Goal: Information Seeking & Learning: Learn about a topic

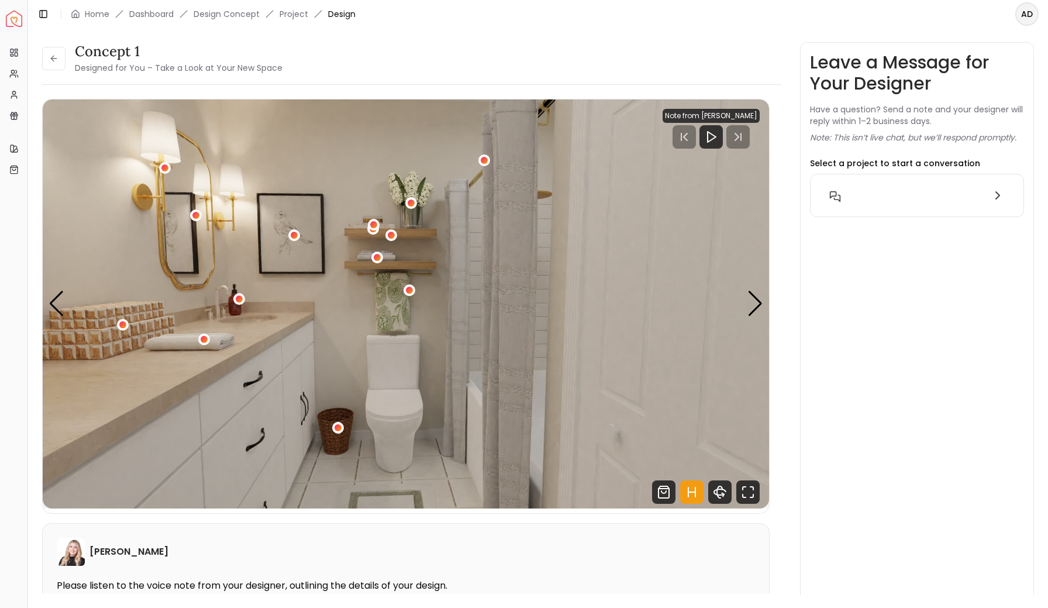
scroll to position [1226, 0]
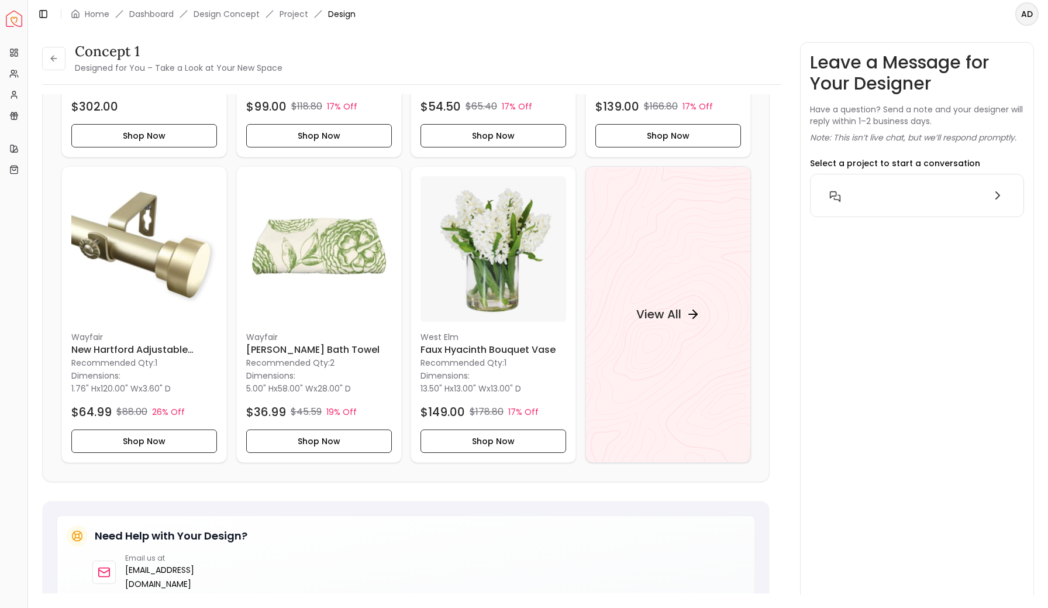
click at [16, 22] on img "Spacejoy" at bounding box center [14, 19] width 16 height 16
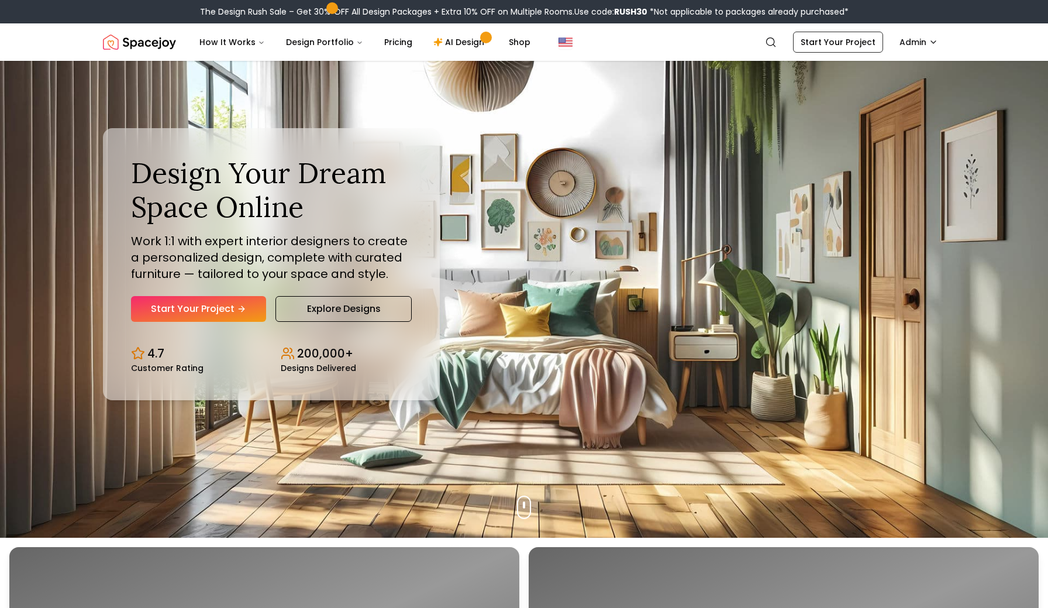
scroll to position [70, 0]
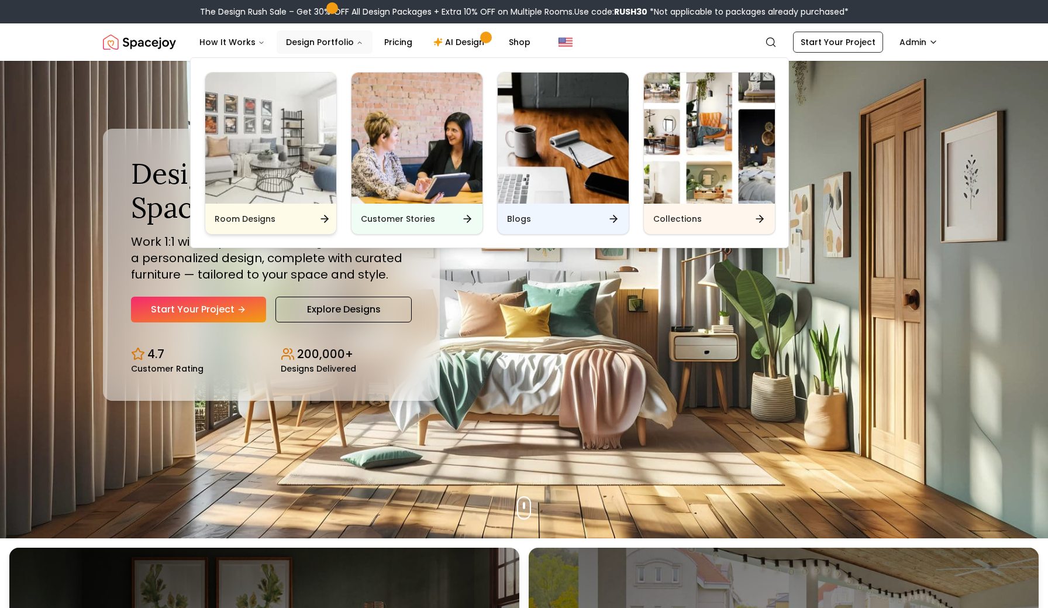
click at [301, 126] on img "Main" at bounding box center [270, 138] width 131 height 131
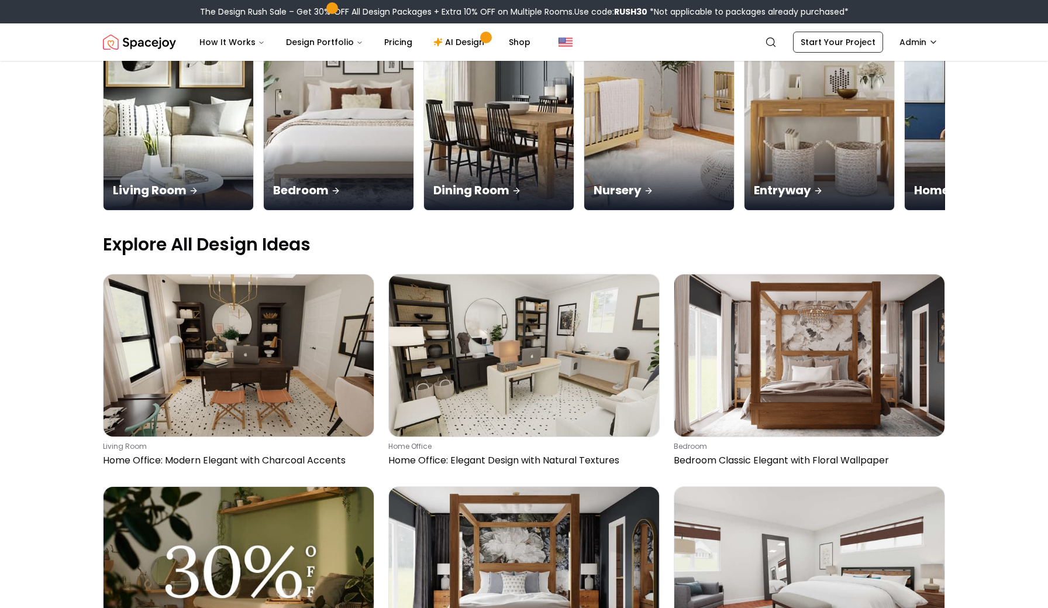
scroll to position [174, 0]
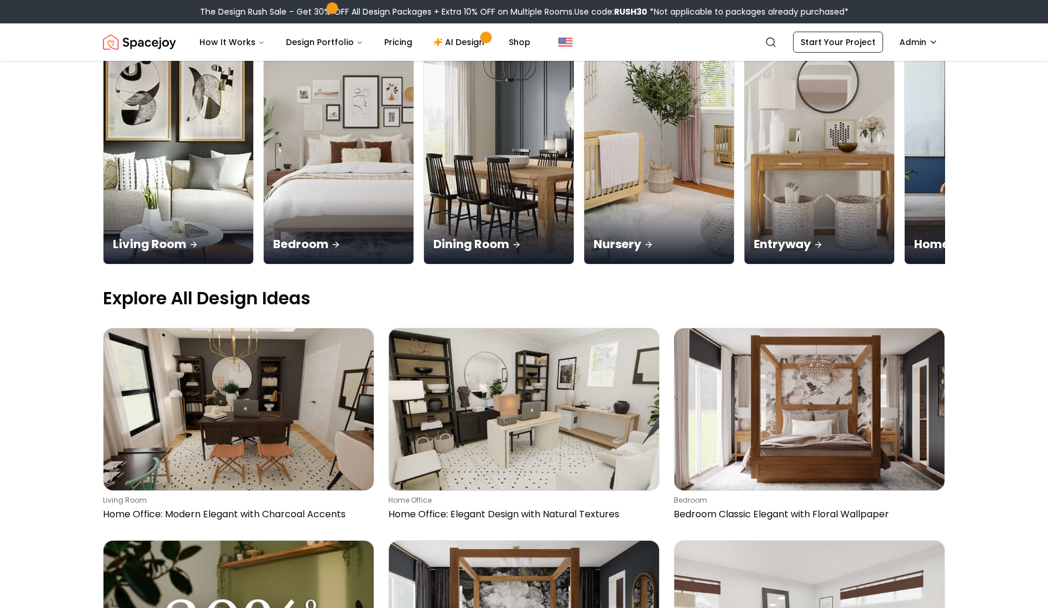
click at [143, 47] on img "Spacejoy" at bounding box center [139, 41] width 73 height 23
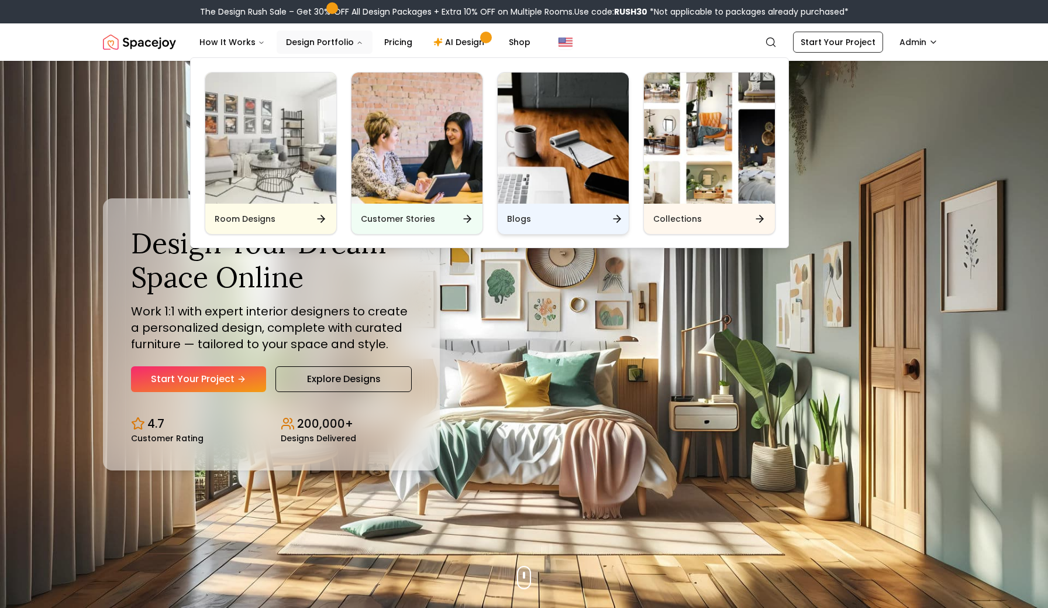
click at [517, 197] on img "Main" at bounding box center [563, 138] width 131 height 131
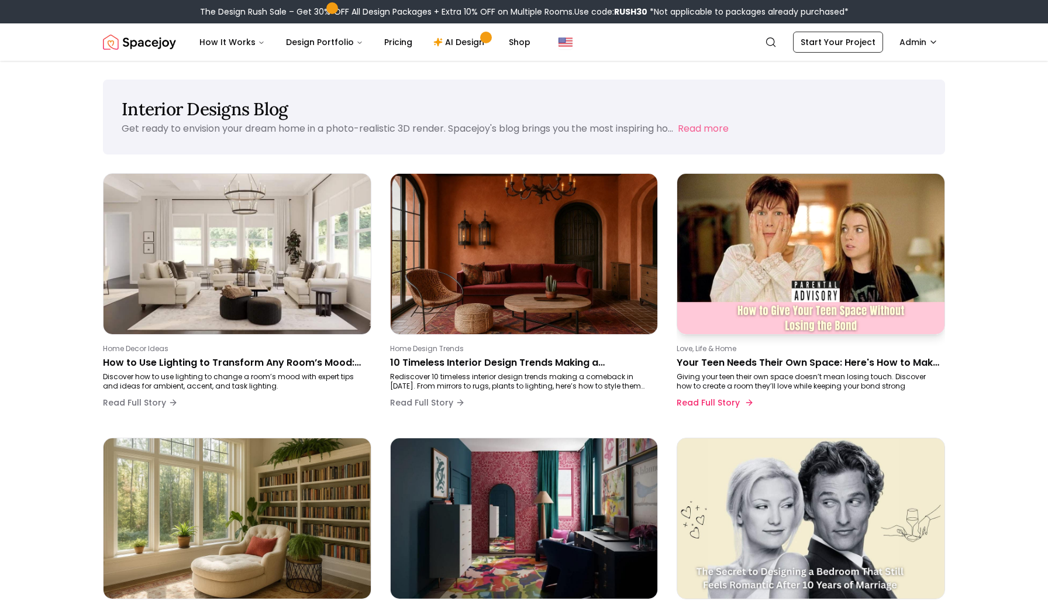
click at [769, 362] on p "Your Teen Needs Their Own Space: Here's How to Make It Happen Without Losing Co…" at bounding box center [809, 363] width 264 height 14
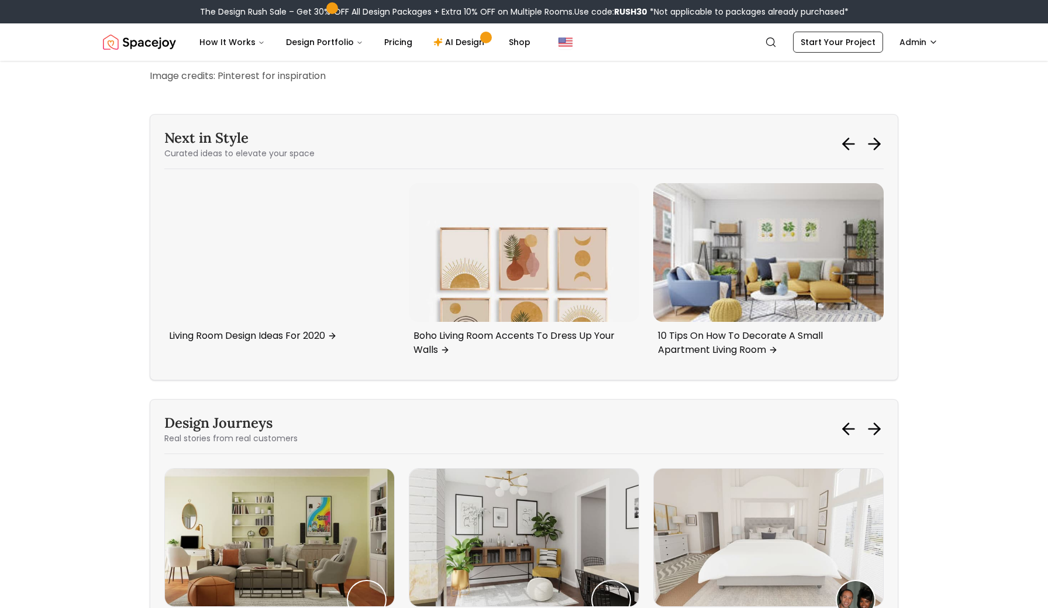
scroll to position [2926, 0]
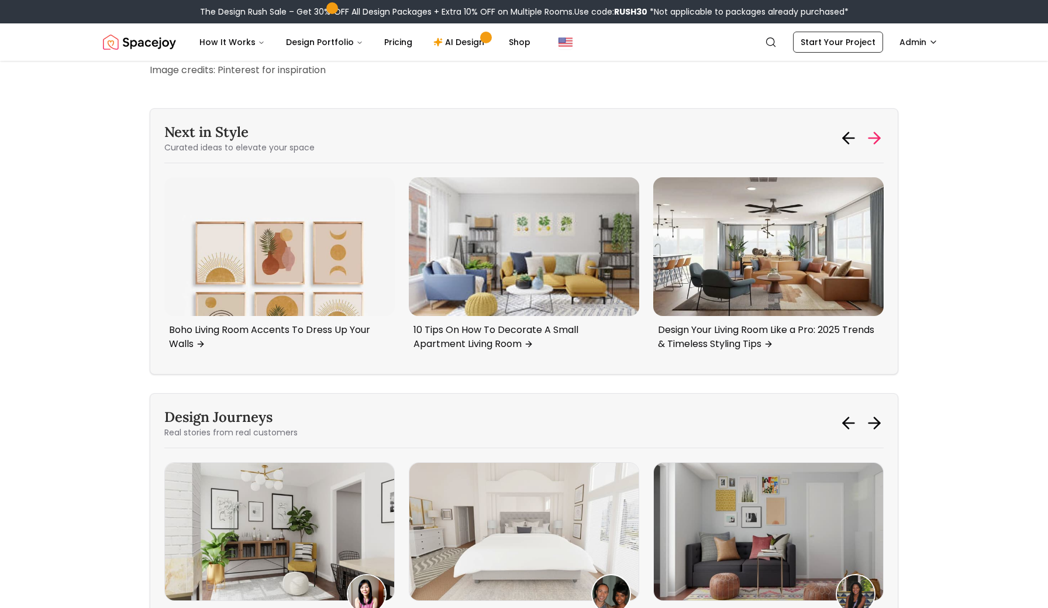
click at [877, 144] on icon at bounding box center [877, 138] width 5 height 11
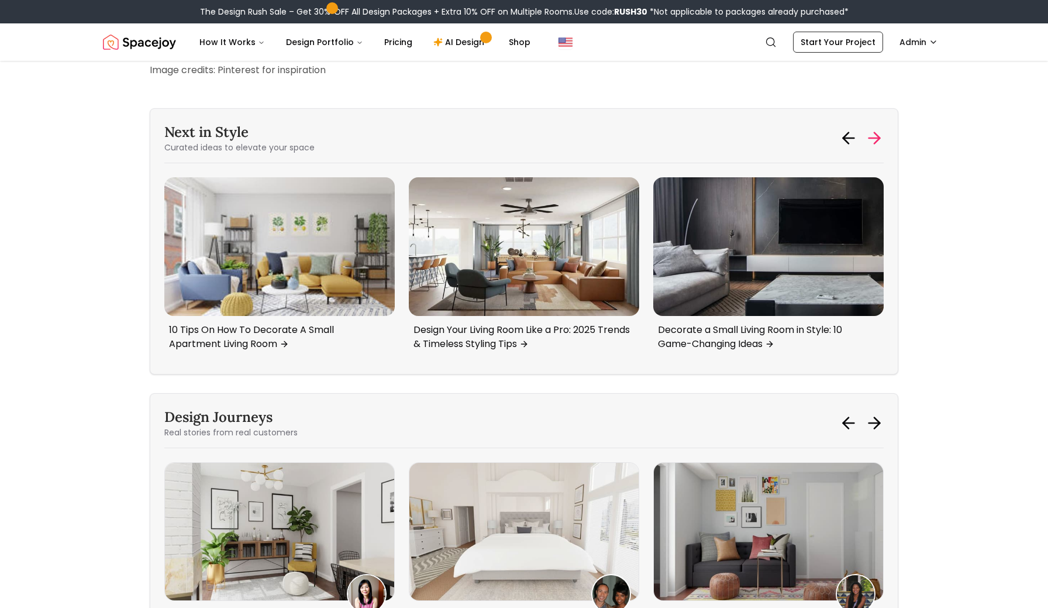
click at [877, 144] on icon at bounding box center [877, 138] width 5 height 11
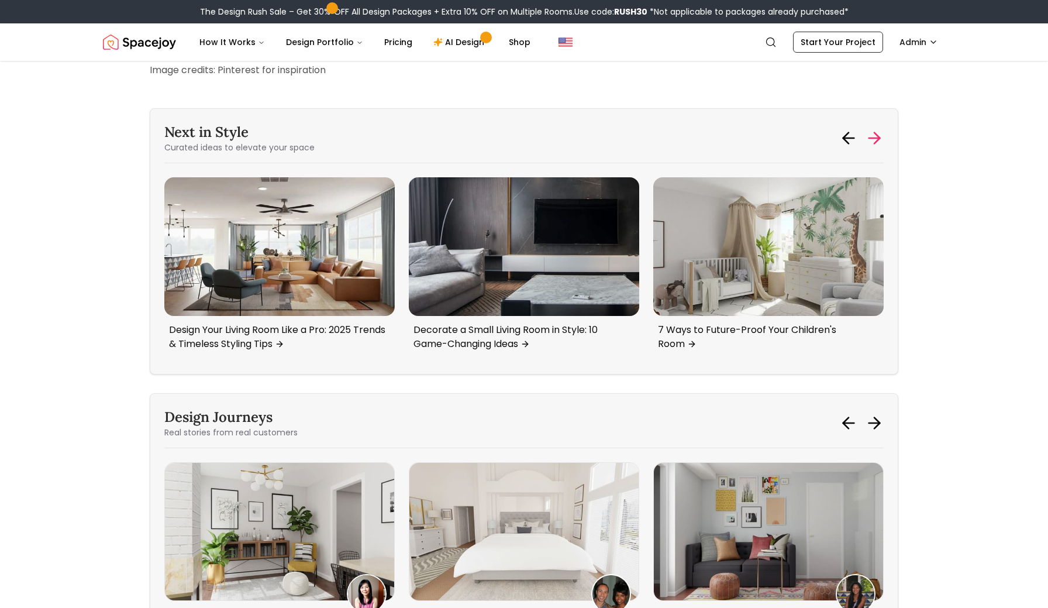
click at [877, 144] on icon at bounding box center [877, 138] width 5 height 11
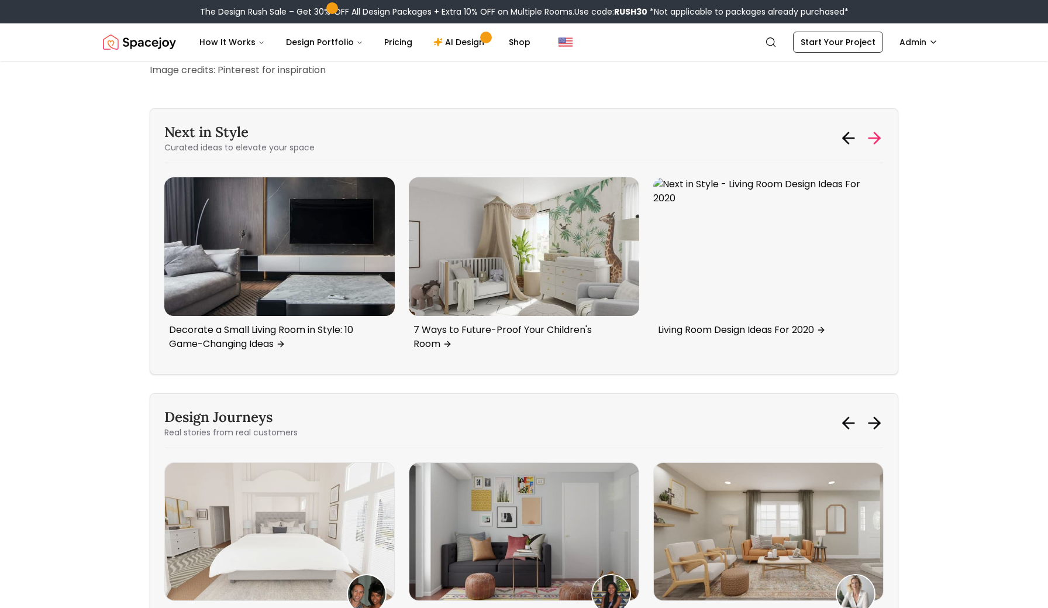
click at [877, 147] on icon at bounding box center [874, 138] width 19 height 19
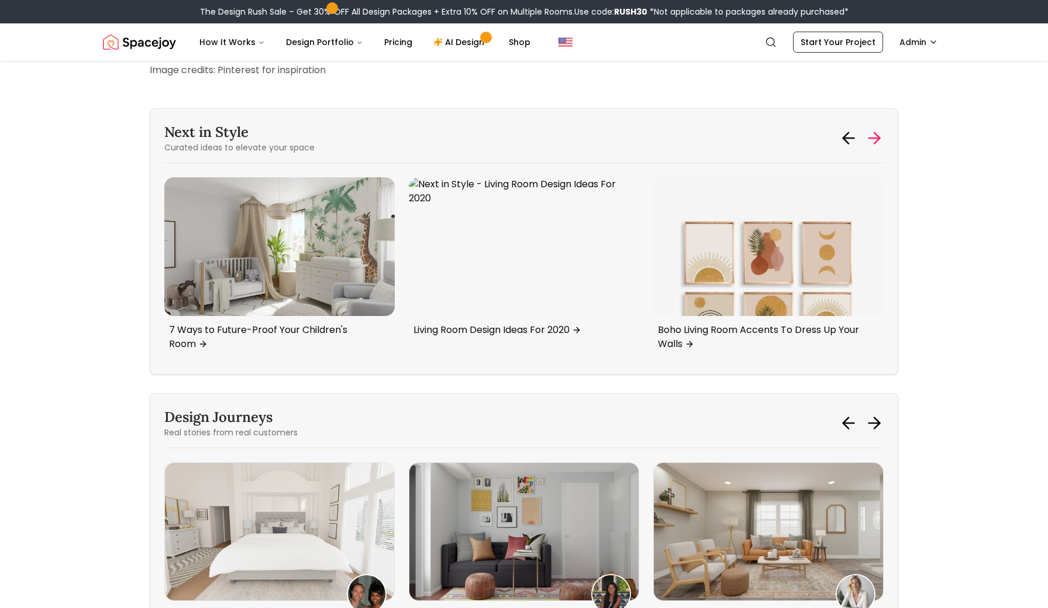
click at [877, 147] on icon at bounding box center [874, 138] width 19 height 19
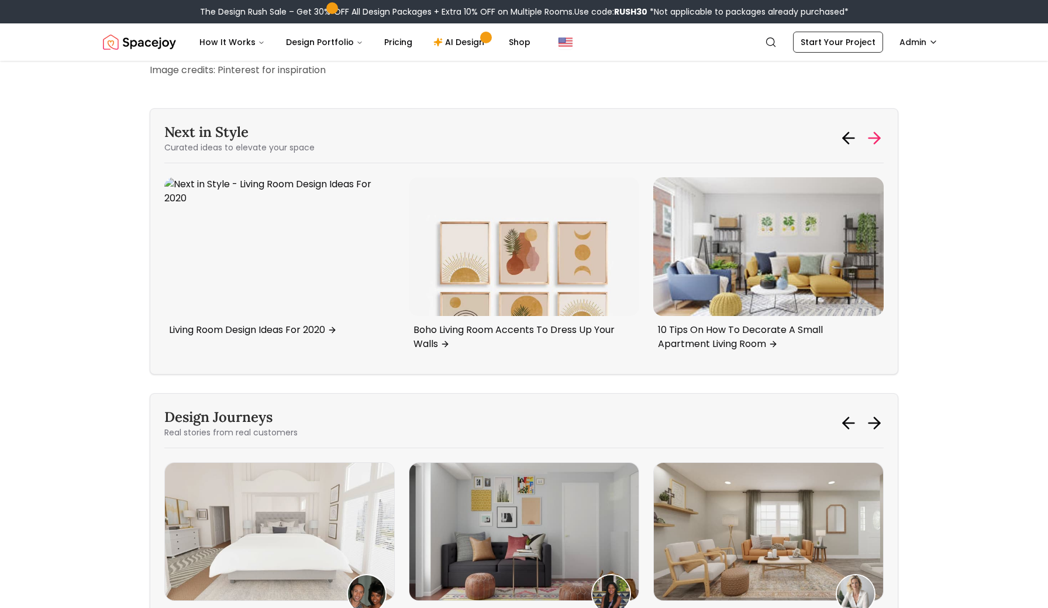
click at [877, 147] on icon at bounding box center [874, 138] width 19 height 19
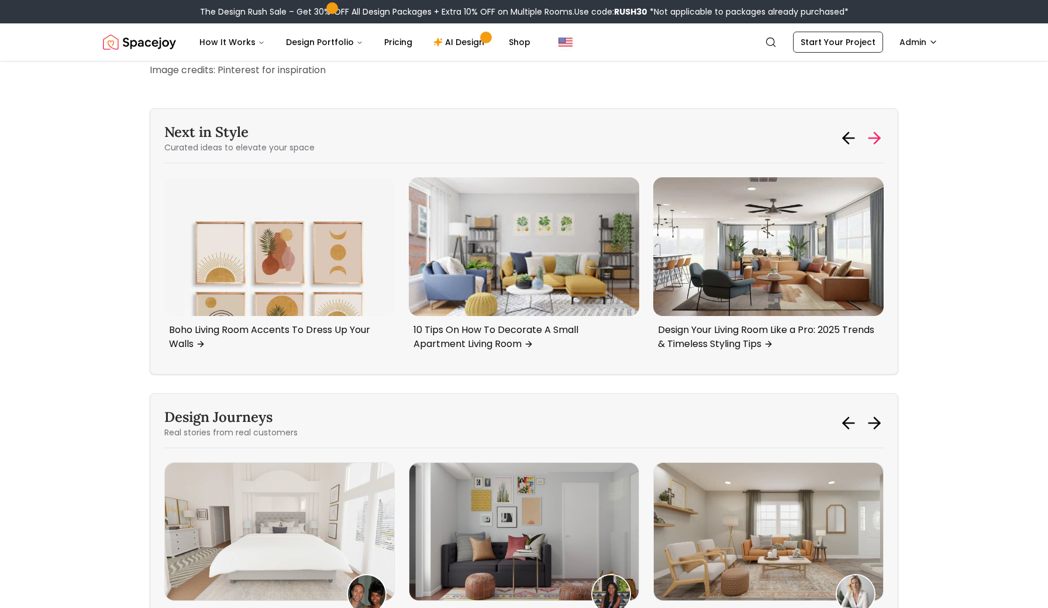
click at [877, 147] on icon at bounding box center [874, 138] width 19 height 19
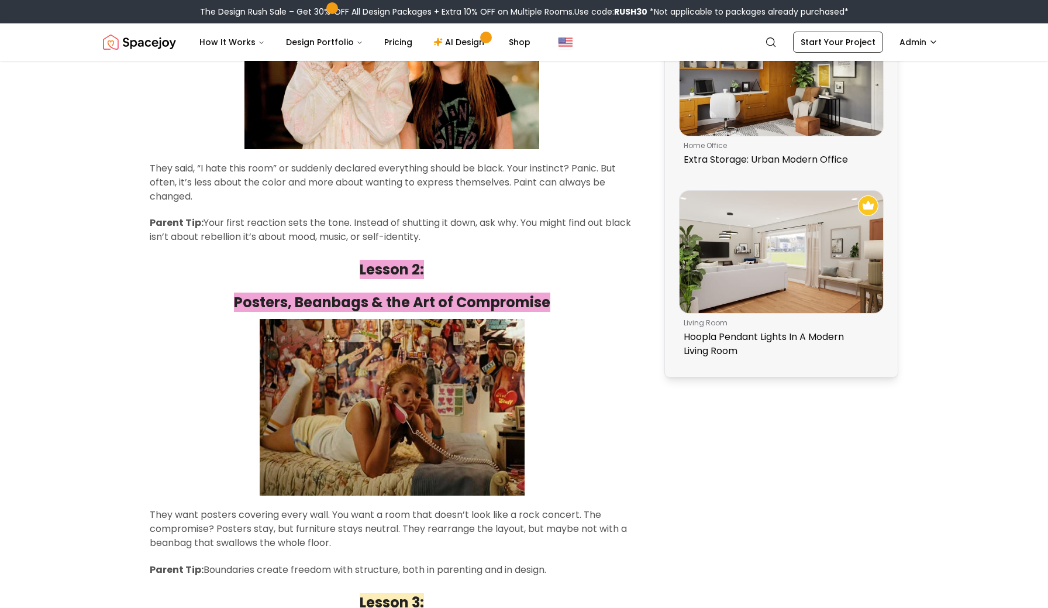
scroll to position [0, 0]
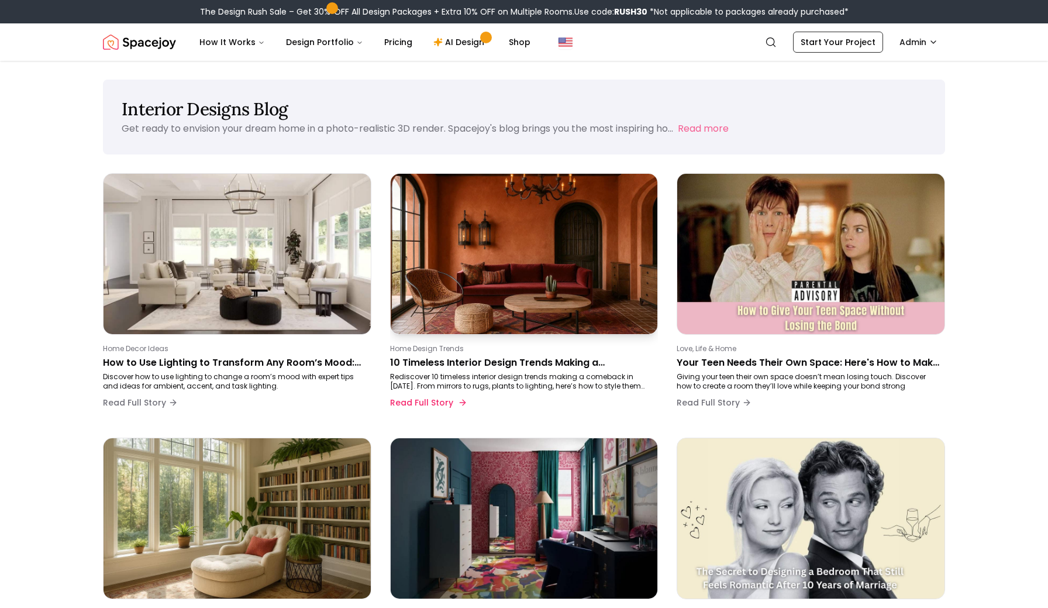
click at [448, 360] on p "10 Timeless Interior Design Trends Making a Comeback" at bounding box center [522, 363] width 264 height 14
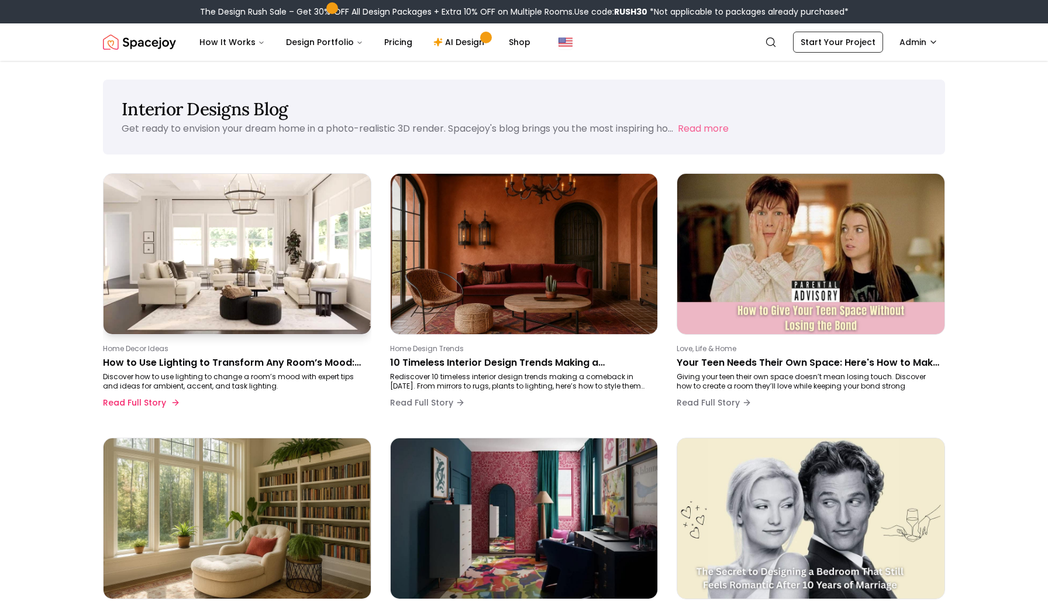
click at [203, 362] on p "How to Use Lighting to Transform Any Room’s Mood: Expert Interior Design Guide" at bounding box center [235, 363] width 264 height 14
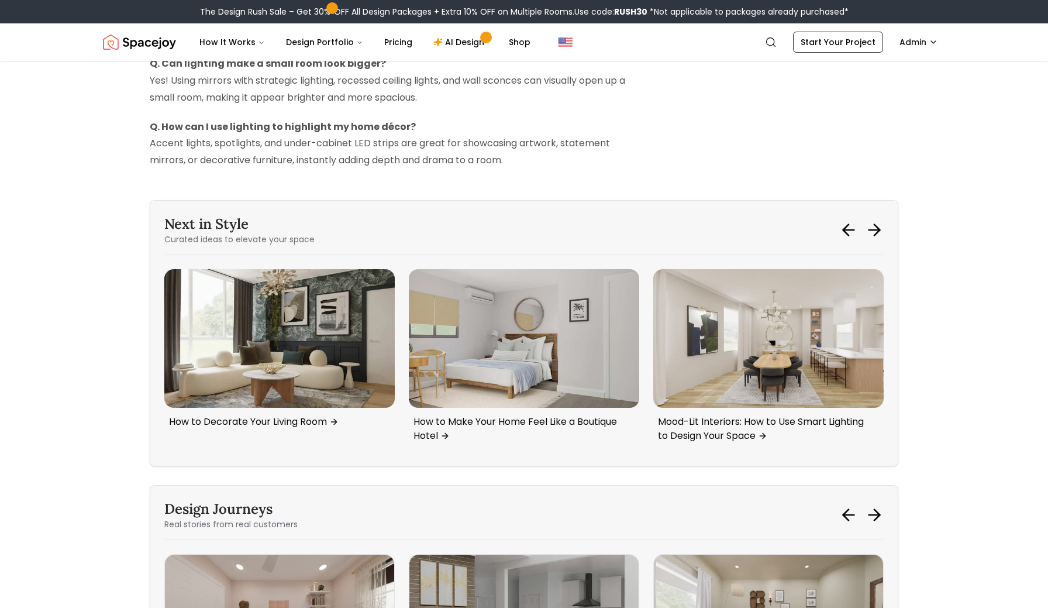
scroll to position [3137, 0]
